Goal: Transaction & Acquisition: Purchase product/service

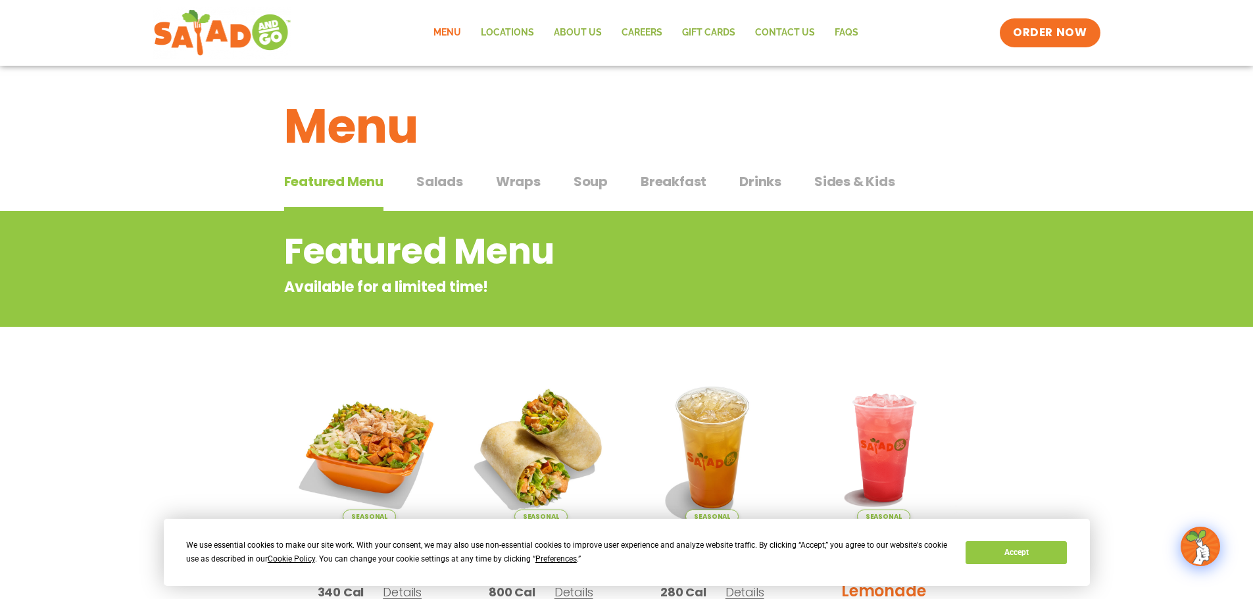
click at [460, 30] on link "Menu" at bounding box center [447, 33] width 47 height 30
click at [422, 191] on span "Salads" at bounding box center [439, 182] width 47 height 20
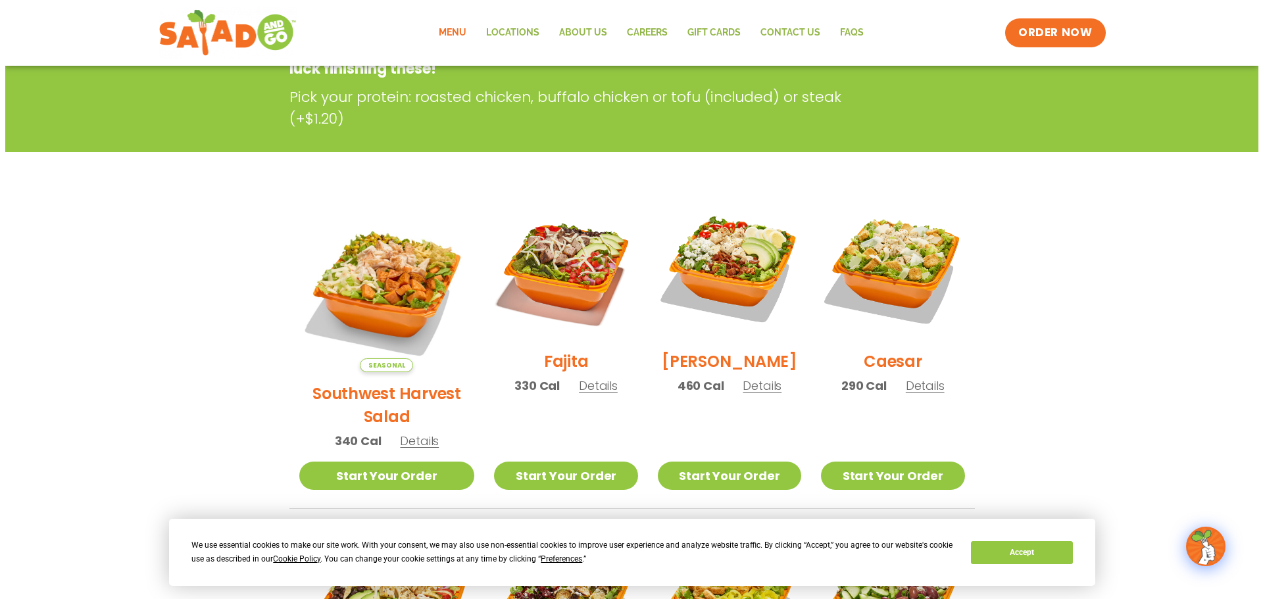
scroll to position [329, 0]
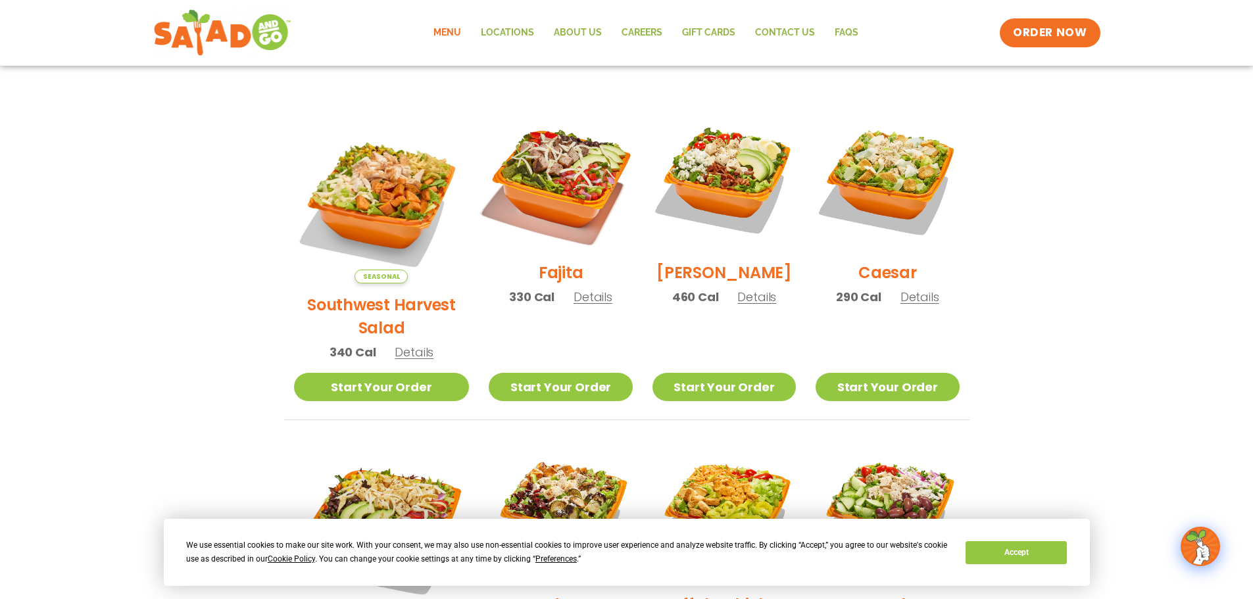
click at [569, 211] on img at bounding box center [560, 179] width 168 height 168
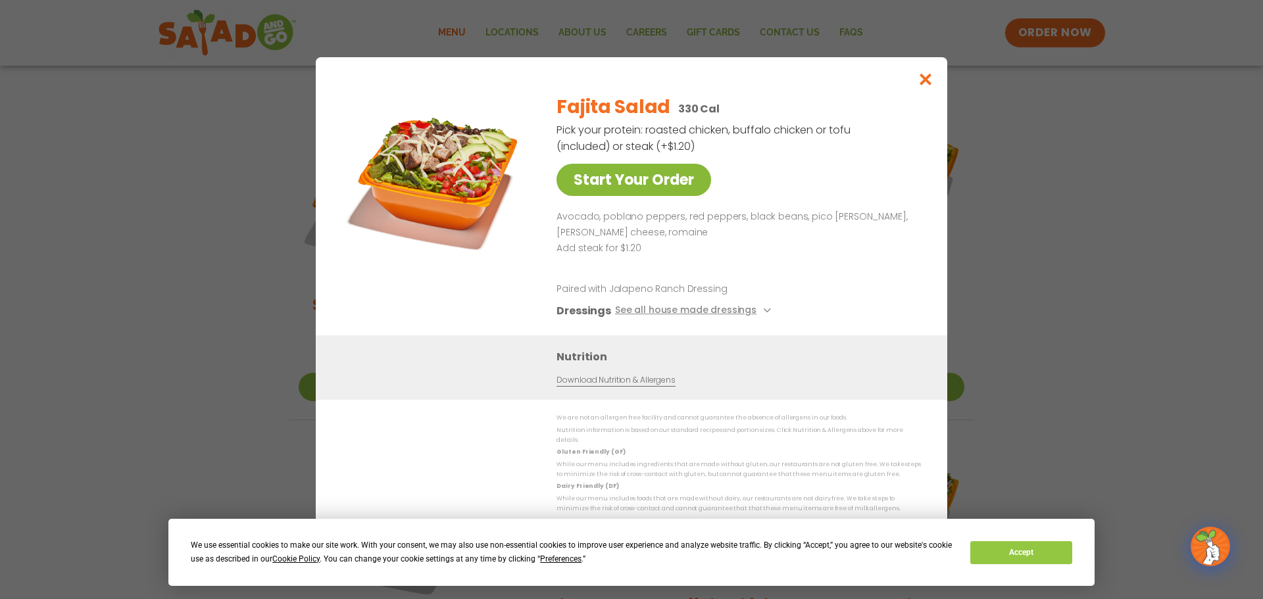
click at [635, 185] on link "Start Your Order" at bounding box center [634, 180] width 155 height 32
